Goal: Navigation & Orientation: Find specific page/section

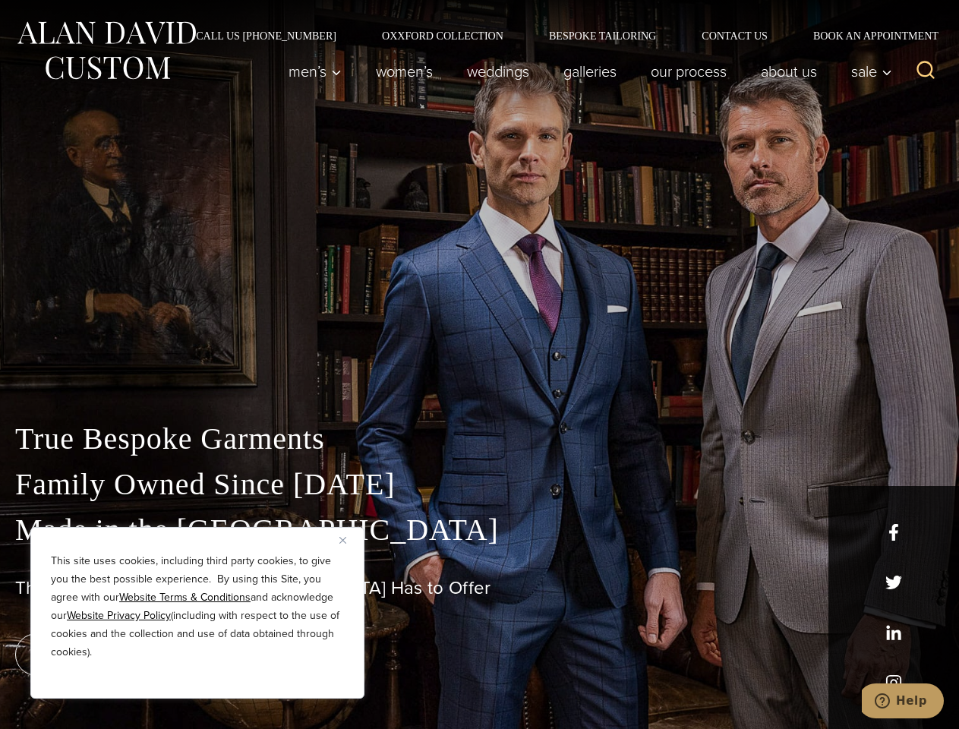
click at [479, 365] on div "True Bespoke Garments Family Owned Since [DATE] Made in [GEOGRAPHIC_DATA] The B…" at bounding box center [479, 534] width 959 height 389
click at [349, 540] on button "Close" at bounding box center [348, 540] width 18 height 18
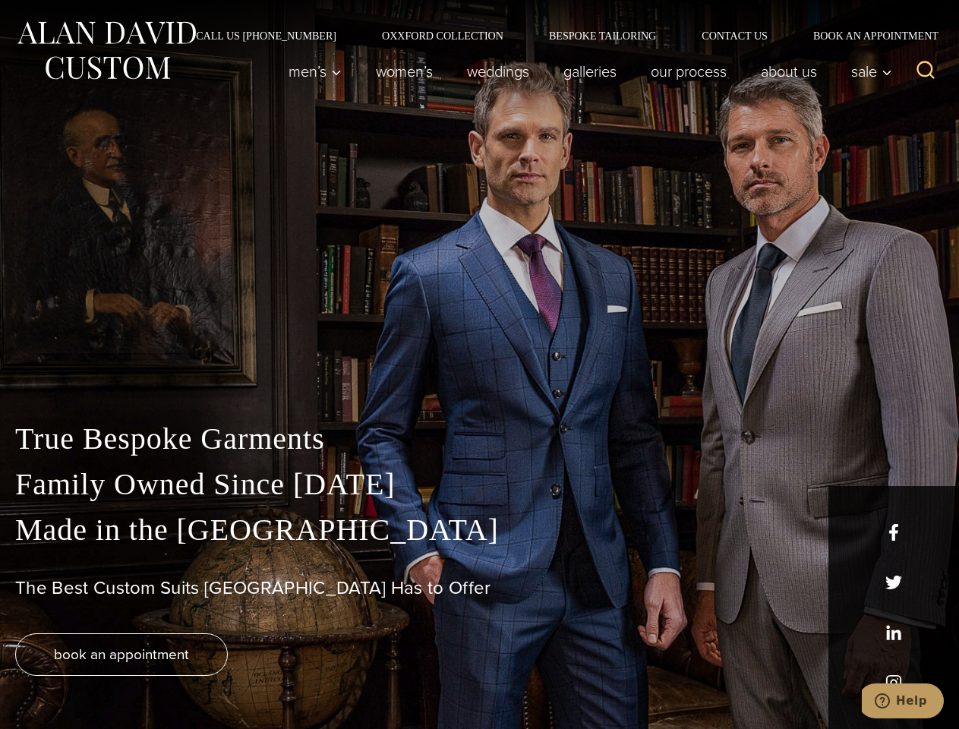
click at [197, 678] on div "True Bespoke Garments Family Owned Since [DATE] Made in [GEOGRAPHIC_DATA] The B…" at bounding box center [479, 572] width 959 height 313
click at [926, 71] on icon "Search" at bounding box center [926, 70] width 22 height 22
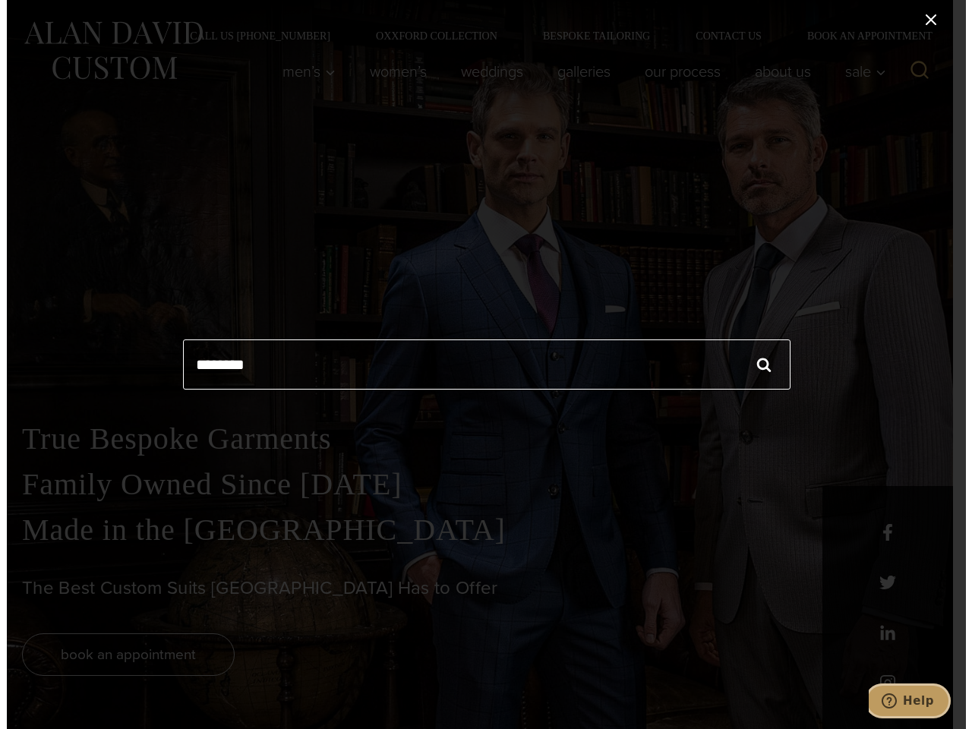
click at [896, 701] on icon "Help" at bounding box center [888, 700] width 15 height 15
